Goal: Transaction & Acquisition: Purchase product/service

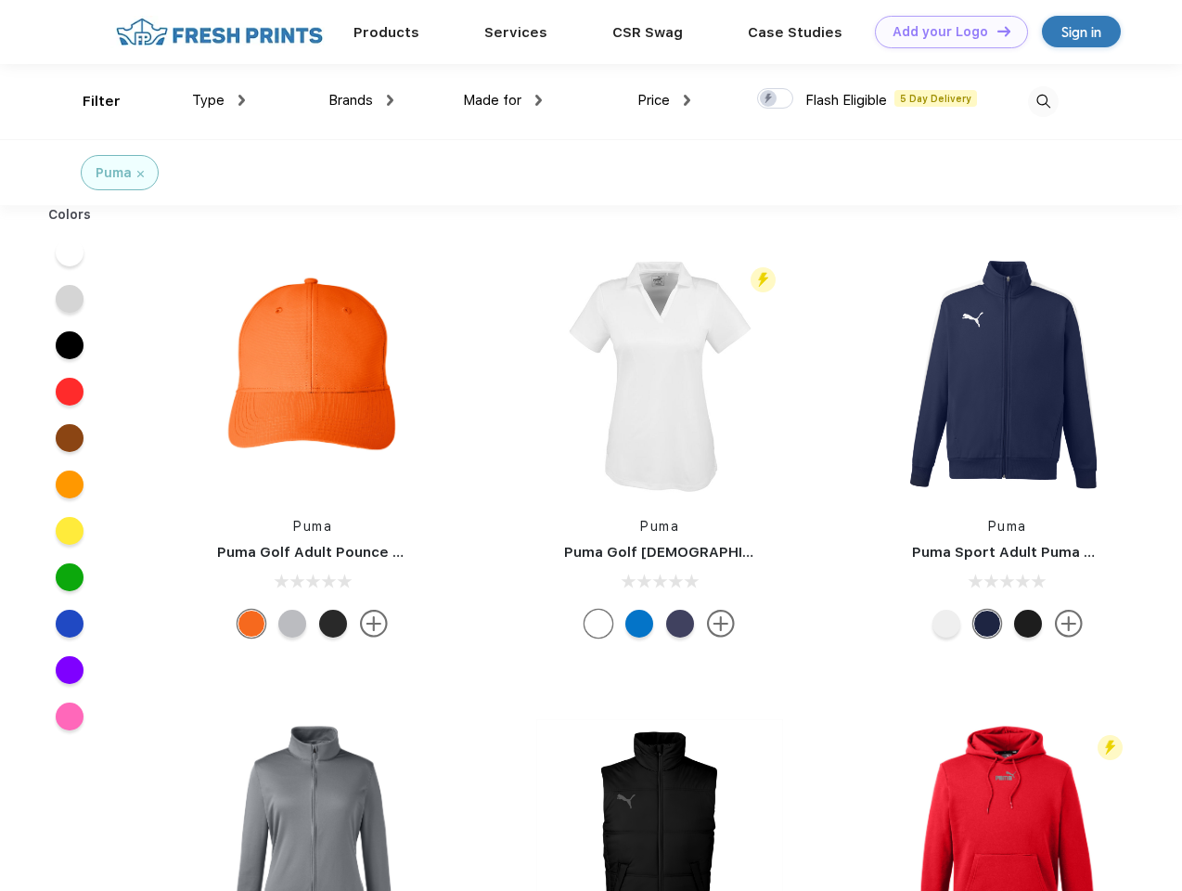
scroll to position [1, 0]
click at [944, 32] on link "Add your Logo Design Tool" at bounding box center [951, 32] width 153 height 32
click at [0, 0] on div "Design Tool" at bounding box center [0, 0] width 0 height 0
click at [995, 31] on link "Add your Logo Design Tool" at bounding box center [951, 32] width 153 height 32
click at [89, 101] on div "Filter" at bounding box center [102, 101] width 38 height 21
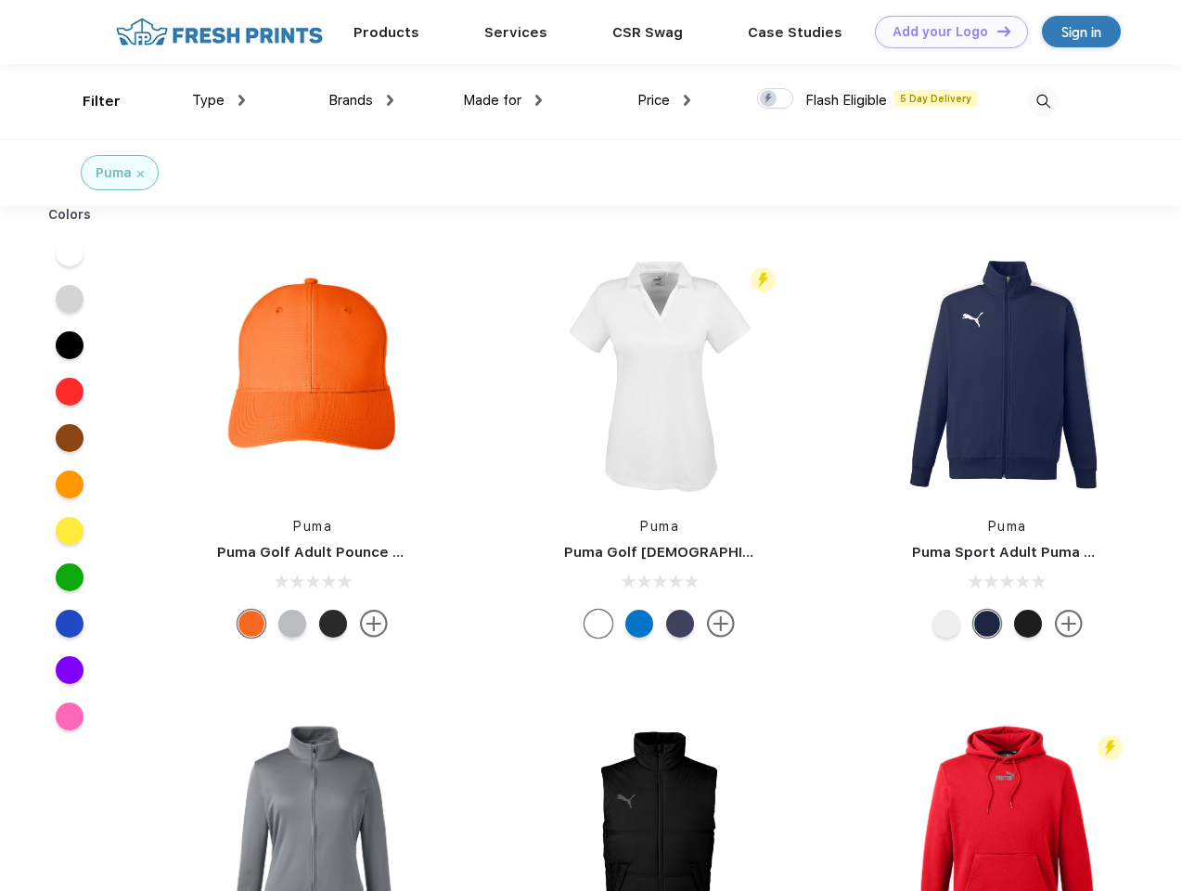
click at [219, 100] on span "Type" at bounding box center [208, 100] width 32 height 17
click at [361, 100] on span "Brands" at bounding box center [350, 100] width 45 height 17
click at [503, 100] on span "Made for" at bounding box center [492, 100] width 58 height 17
click at [664, 100] on span "Price" at bounding box center [653, 100] width 32 height 17
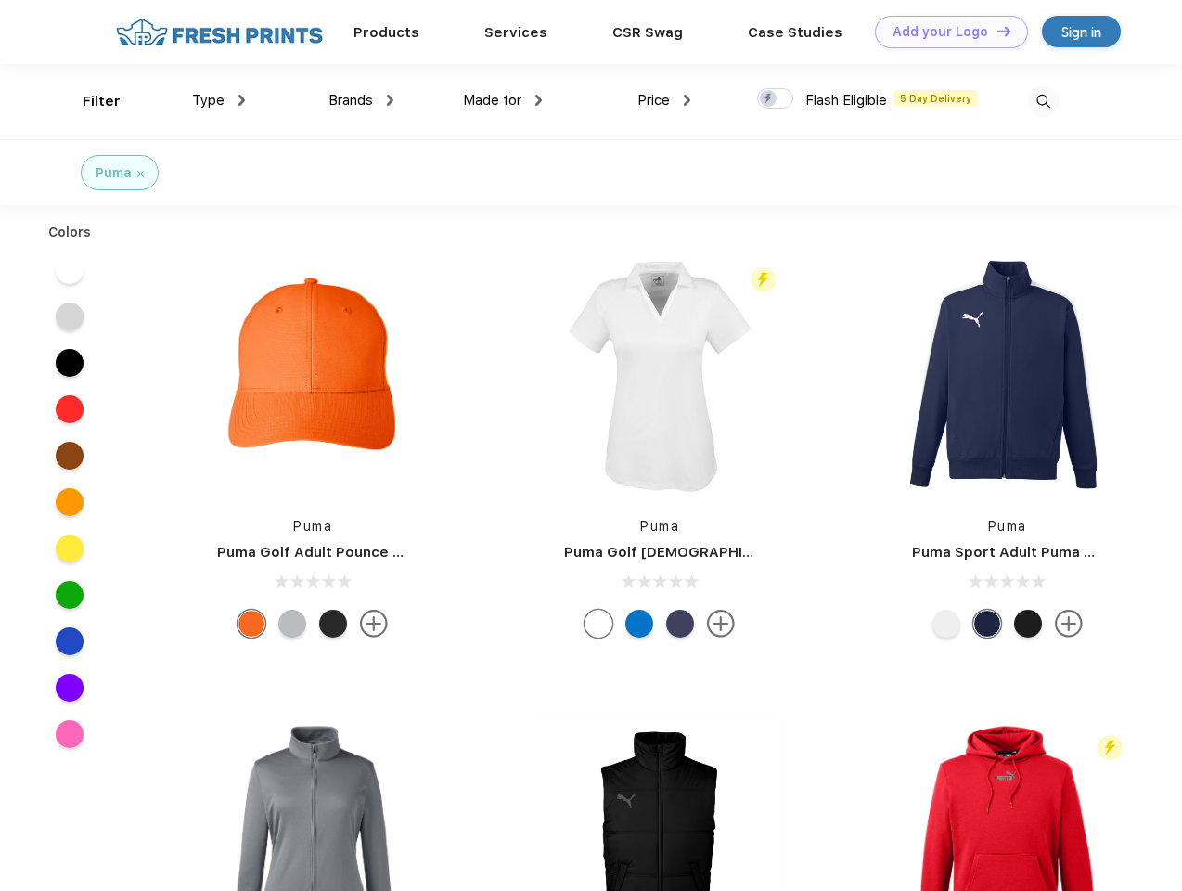
click at [776, 99] on div at bounding box center [775, 98] width 36 height 20
click at [769, 99] on input "checkbox" at bounding box center [763, 93] width 12 height 12
click at [1043, 101] on img at bounding box center [1043, 101] width 31 height 31
